Goal: Transaction & Acquisition: Purchase product/service

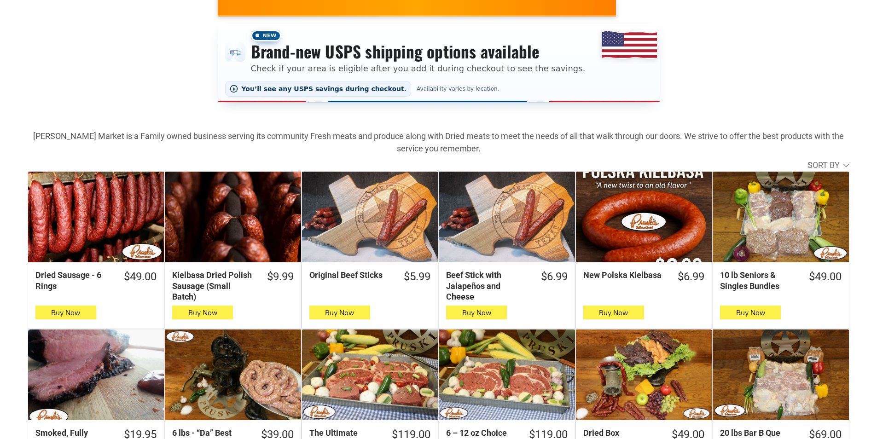
scroll to position [184, 0]
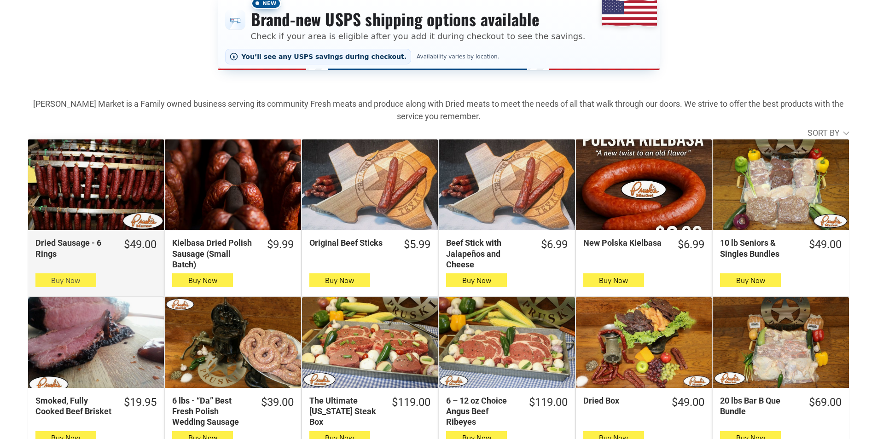
click at [84, 283] on button "Buy Now" at bounding box center [65, 280] width 61 height 14
click at [75, 280] on span "Buy Now" at bounding box center [65, 280] width 29 height 9
click at [73, 278] on span "Buy Now" at bounding box center [65, 280] width 29 height 9
